Goal: Information Seeking & Learning: Learn about a topic

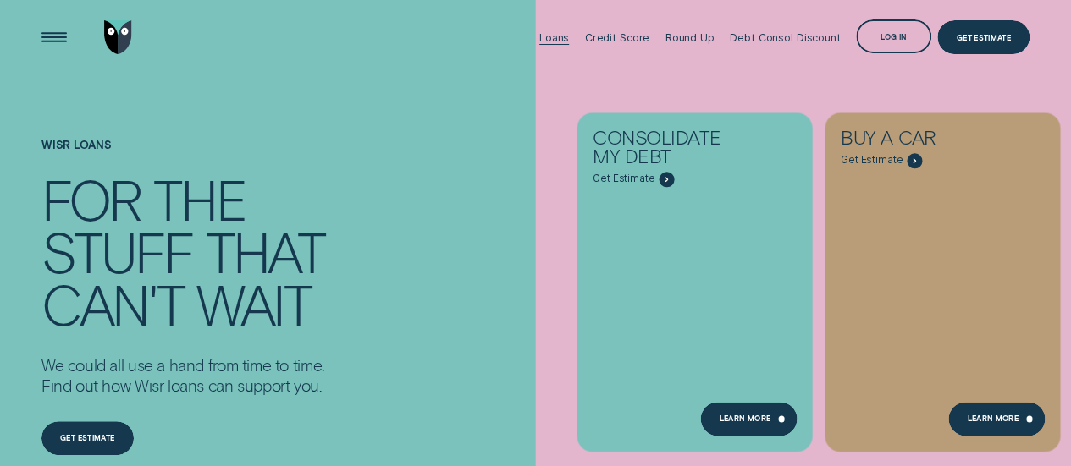
click at [560, 37] on div "Loans" at bounding box center [554, 37] width 30 height 13
click at [1011, 426] on div "Learn More" at bounding box center [996, 419] width 96 height 34
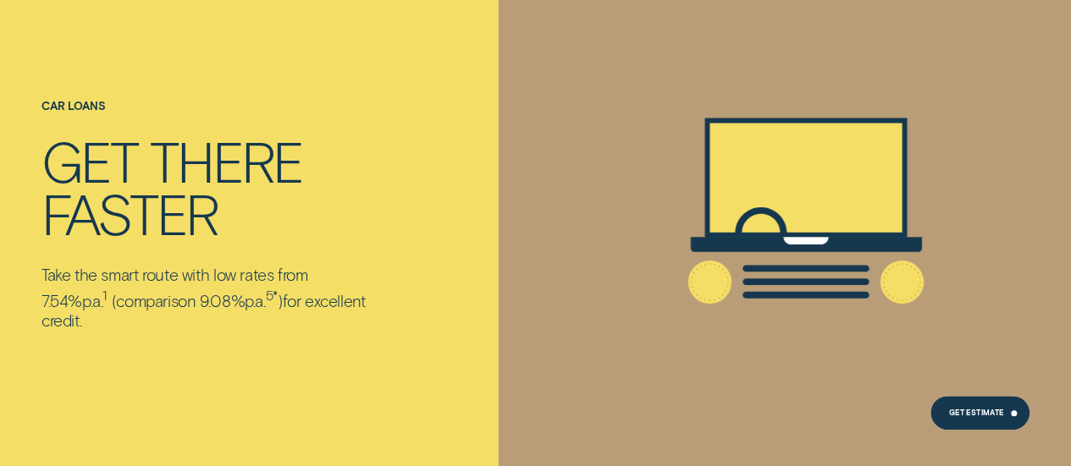
scroll to position [81, 0]
click at [996, 421] on div "Get Estimate" at bounding box center [980, 413] width 100 height 34
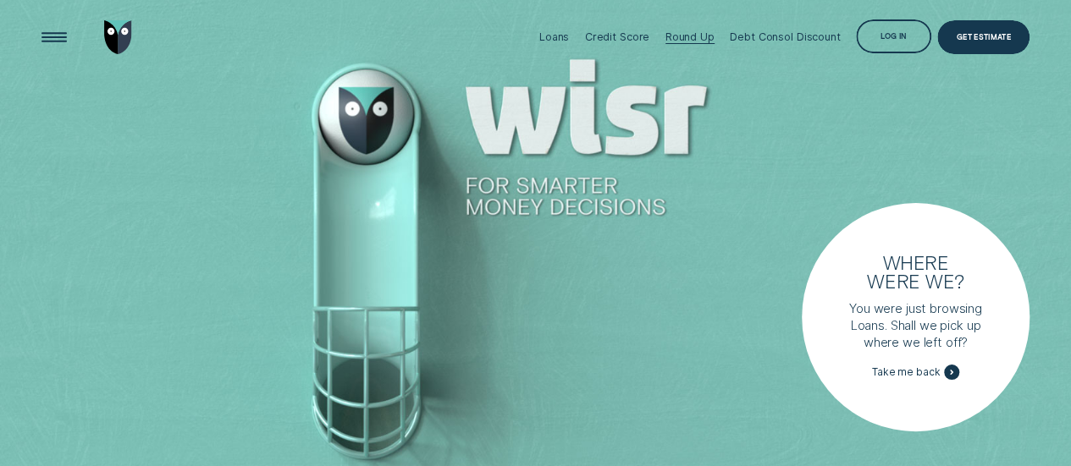
click at [696, 38] on div "Round Up" at bounding box center [689, 36] width 49 height 13
click at [569, 30] on div "Loans" at bounding box center [554, 36] width 30 height 13
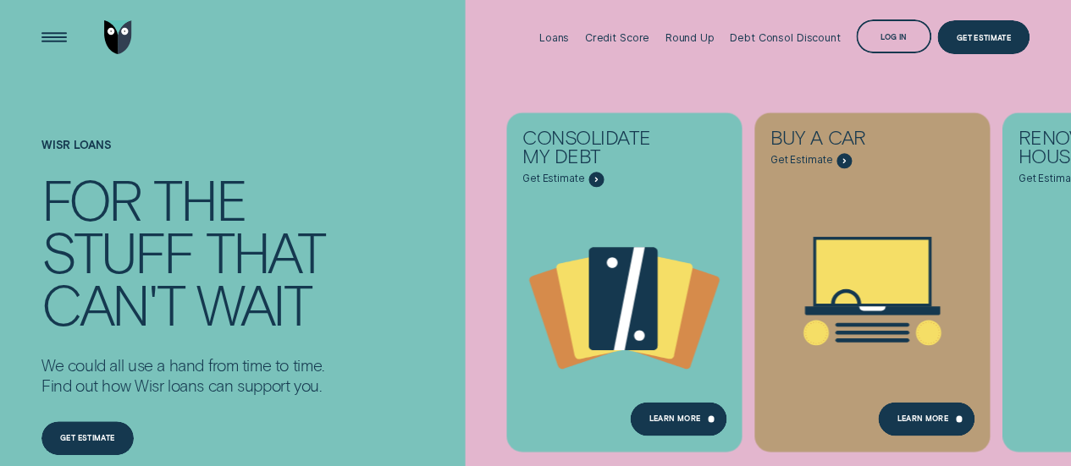
scroll to position [30, 0]
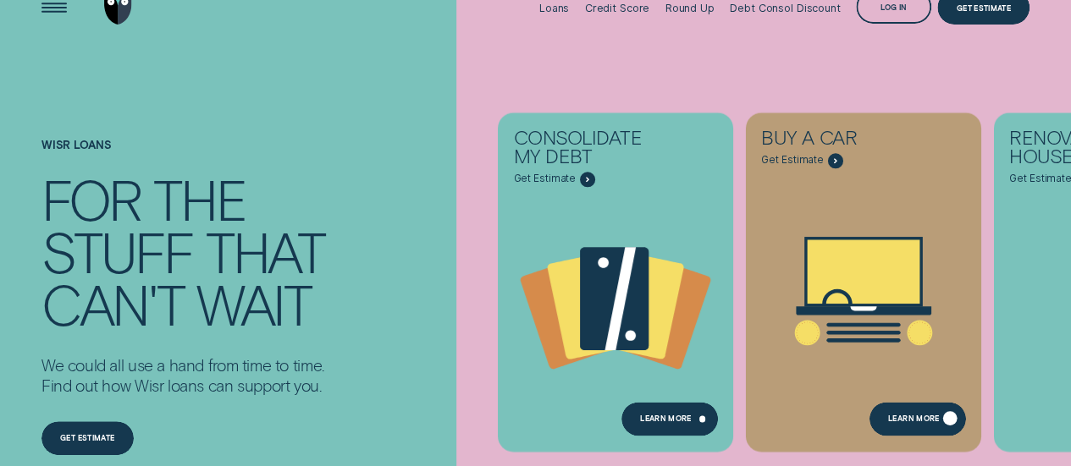
click at [931, 427] on div "Learn More" at bounding box center [917, 419] width 96 height 34
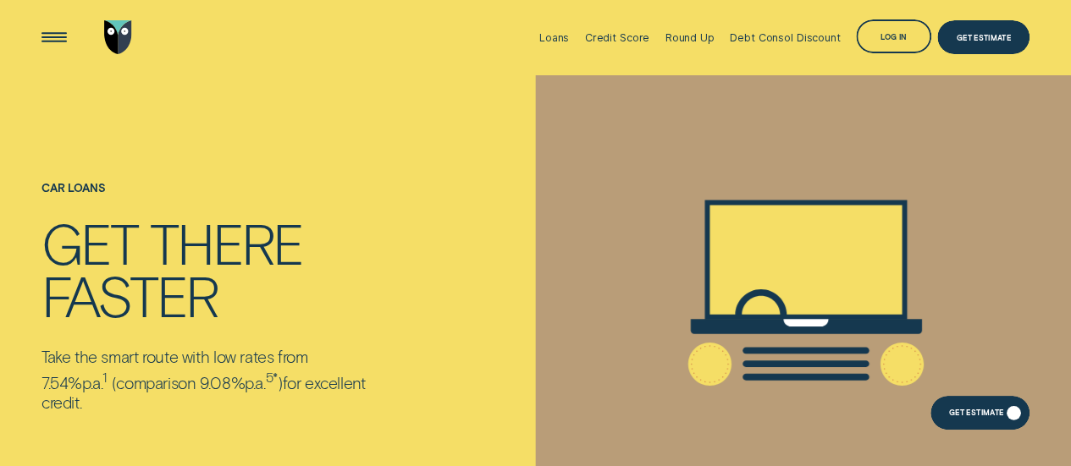
click at [988, 427] on div "Get Estimate" at bounding box center [980, 413] width 100 height 34
